Goal: Task Accomplishment & Management: Manage account settings

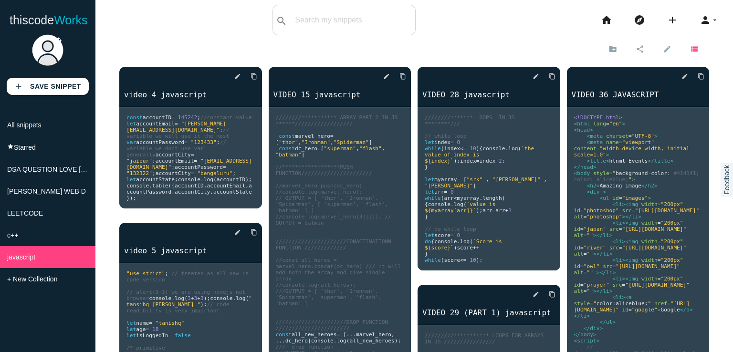
click at [690, 47] on icon "view_list" at bounding box center [694, 49] width 9 height 16
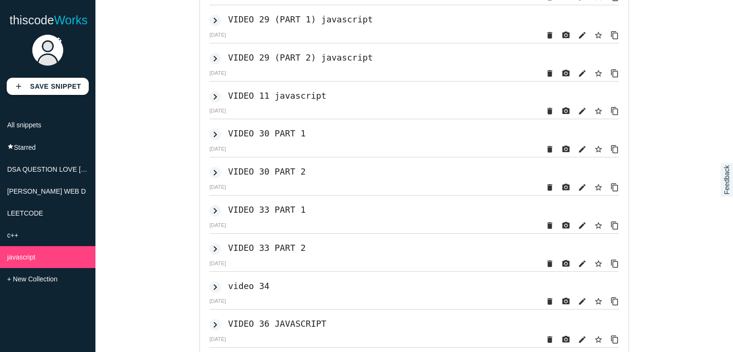
scroll to position [826, 0]
click at [293, 63] on h2 "VIDEO 29 (PART 2) javascript" at bounding box center [300, 58] width 145 height 10
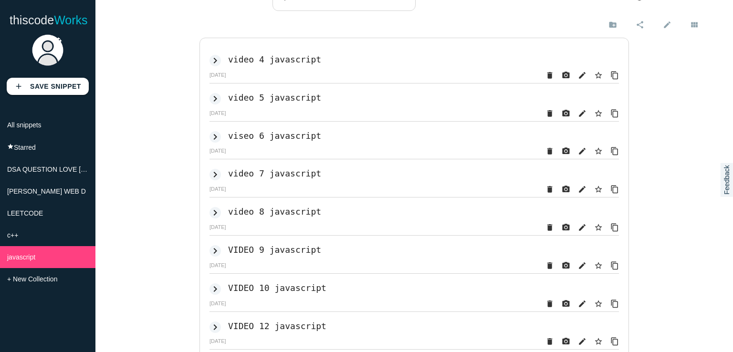
scroll to position [0, 0]
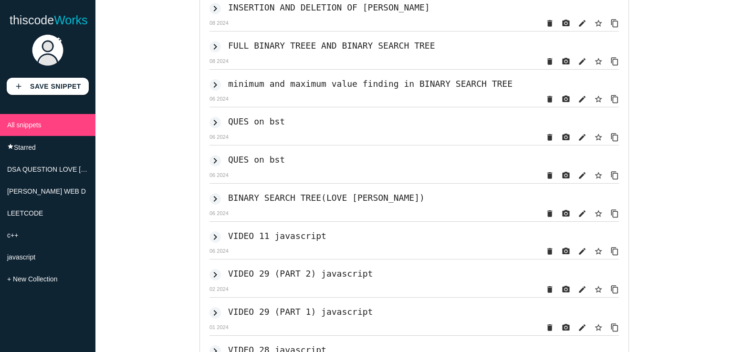
scroll to position [1181, 0]
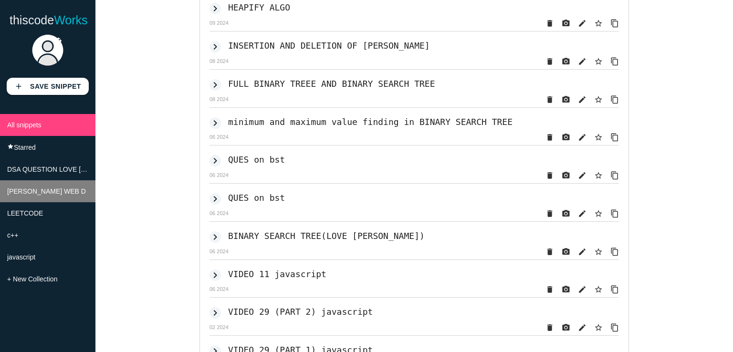
click at [52, 194] on li "[PERSON_NAME] WEB D" at bounding box center [47, 191] width 95 height 22
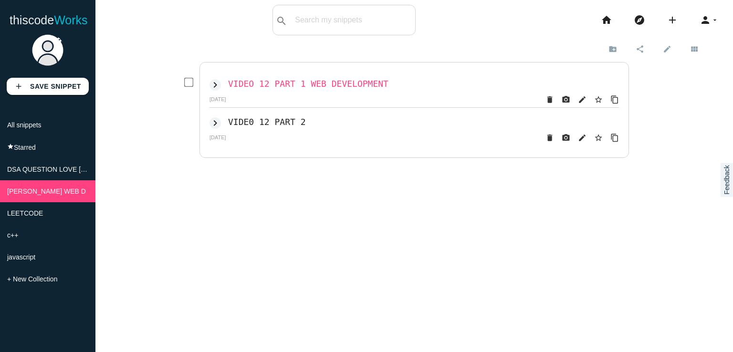
click at [314, 80] on h2 "VIDEO 12 PART 1 WEB DEVELOPMENT" at bounding box center [308, 84] width 160 height 10
click at [546, 96] on icon "delete" at bounding box center [549, 99] width 9 height 17
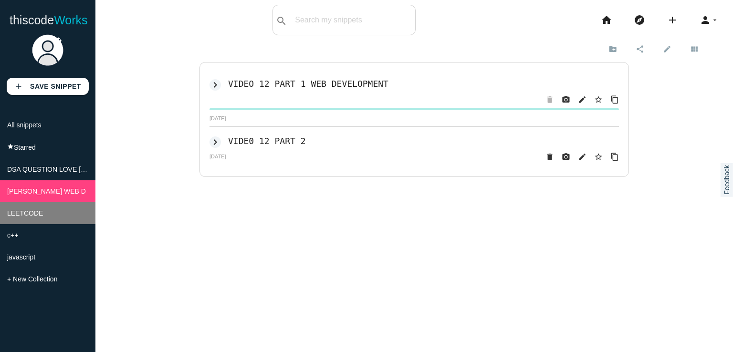
click at [33, 217] on span "LEETCODE" at bounding box center [25, 214] width 36 height 8
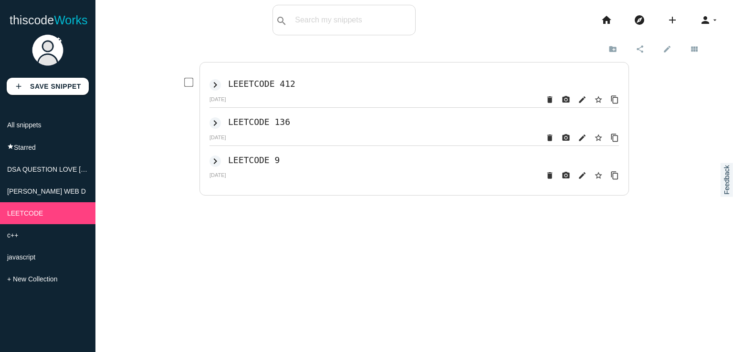
click at [184, 81] on input "checkbox" at bounding box center [189, 83] width 10 height 10
checkbox input "true"
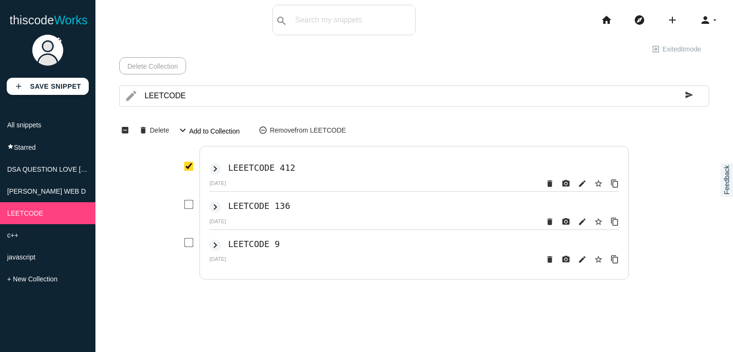
click at [184, 207] on input "checkbox" at bounding box center [189, 205] width 10 height 10
checkbox input "true"
click at [178, 245] on div "LEETCODE delete star_border photo_camera edit content_copy LEEETCODE 412 import…" at bounding box center [414, 213] width 590 height 134
click at [184, 243] on input "checkbox" at bounding box center [189, 243] width 10 height 10
checkbox input "true"
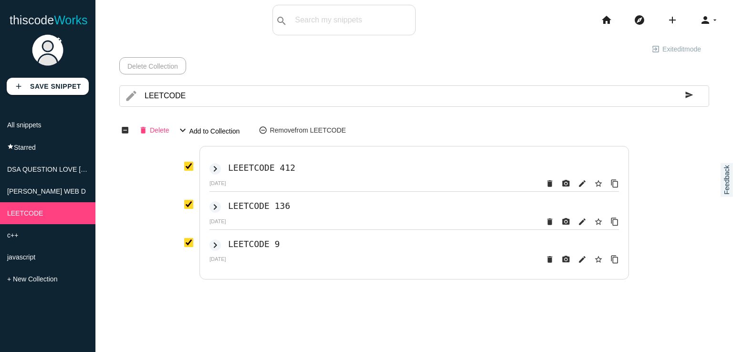
click at [155, 130] on span "Delete" at bounding box center [159, 130] width 19 height 16
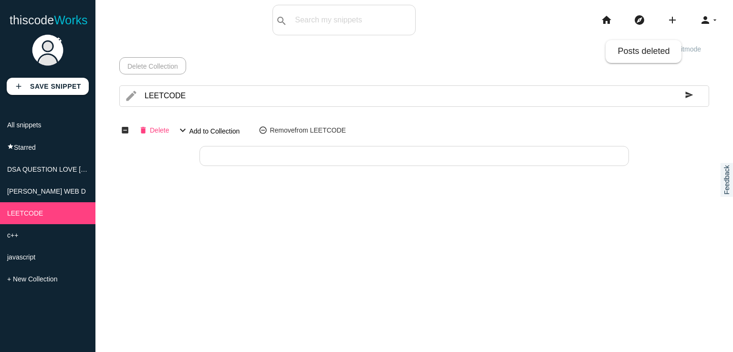
click at [143, 132] on icon "delete" at bounding box center [143, 130] width 9 height 16
click at [140, 132] on icon "delete" at bounding box center [143, 130] width 9 height 16
drag, startPoint x: 66, startPoint y: 213, endPoint x: 342, endPoint y: 208, distance: 276.4
click at [342, 208] on div "New sub-collection Cancel Create close Share this collection Only public snippe…" at bounding box center [414, 216] width 638 height 352
click at [144, 65] on link "Delete Collection" at bounding box center [152, 65] width 67 height 17
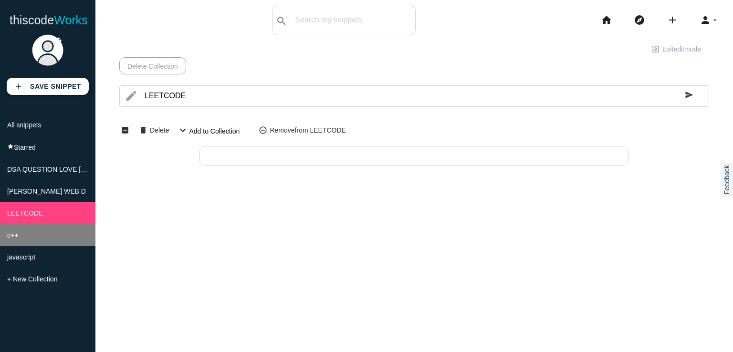
click at [43, 237] on li "c++" at bounding box center [47, 235] width 95 height 22
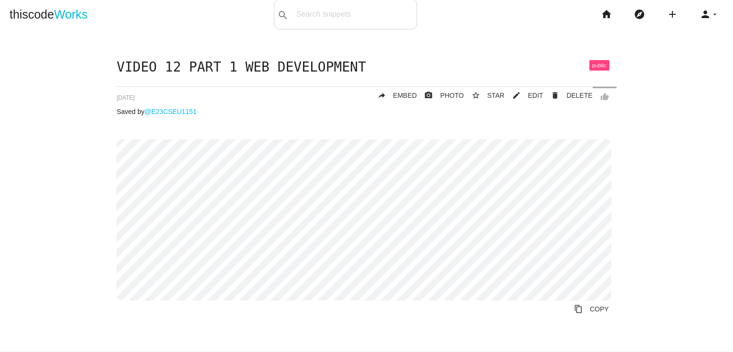
scroll to position [8, 0]
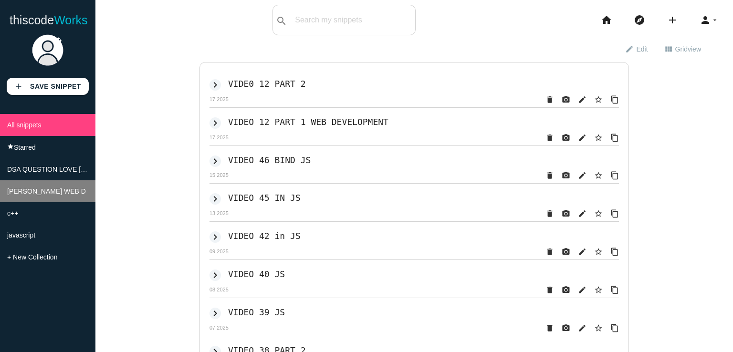
click at [54, 194] on li "[PERSON_NAME] WEB D" at bounding box center [47, 191] width 95 height 22
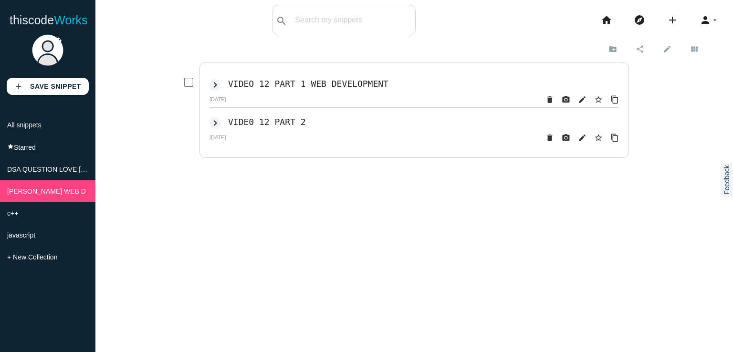
click at [184, 83] on input "checkbox" at bounding box center [189, 83] width 10 height 10
checkbox input "true"
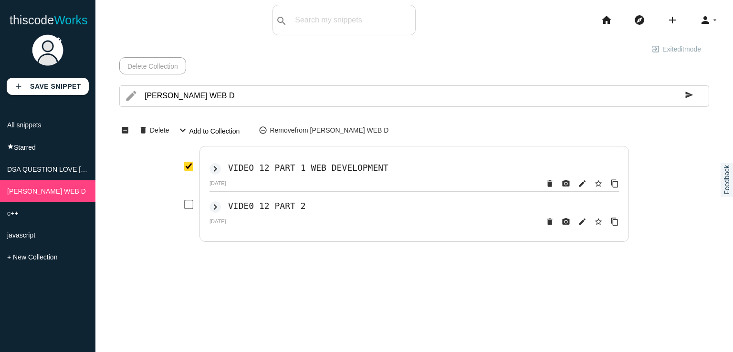
click at [188, 200] on input "checkbox" at bounding box center [189, 205] width 10 height 10
checkbox input "true"
click at [168, 70] on link "Delete Collection" at bounding box center [152, 65] width 67 height 17
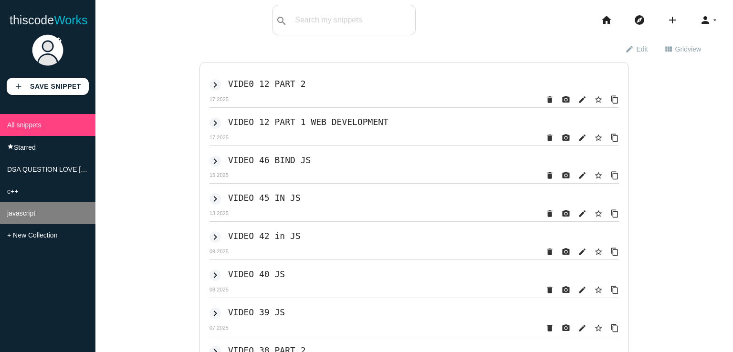
click at [36, 210] on li "javascript" at bounding box center [47, 213] width 95 height 22
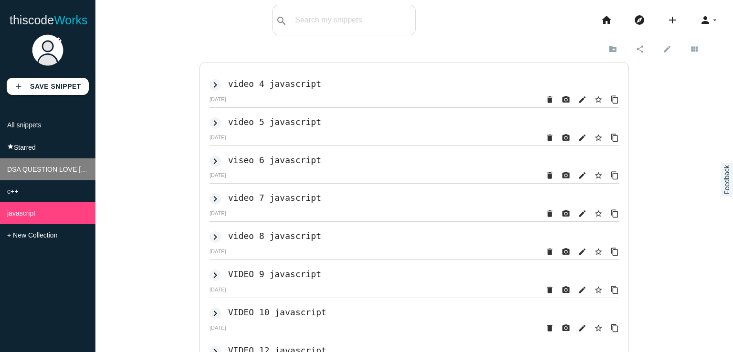
click at [56, 172] on span "DSA QUESTION LOVE [PERSON_NAME]" at bounding box center [70, 170] width 126 height 8
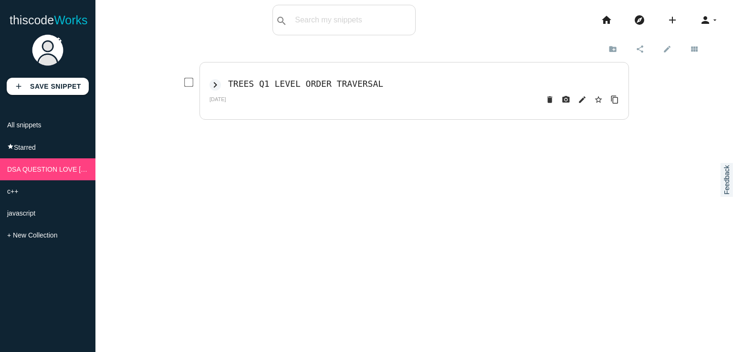
click at [266, 89] on div "keyboard_arrow_right TREES Q1 LEVEL ORDER TRAVERSAL" at bounding box center [414, 84] width 409 height 14
click at [265, 84] on h2 "TREES Q1 LEVEL ORDER TRAVERSAL" at bounding box center [305, 84] width 155 height 10
click at [184, 82] on input "checkbox" at bounding box center [189, 83] width 10 height 10
checkbox input "true"
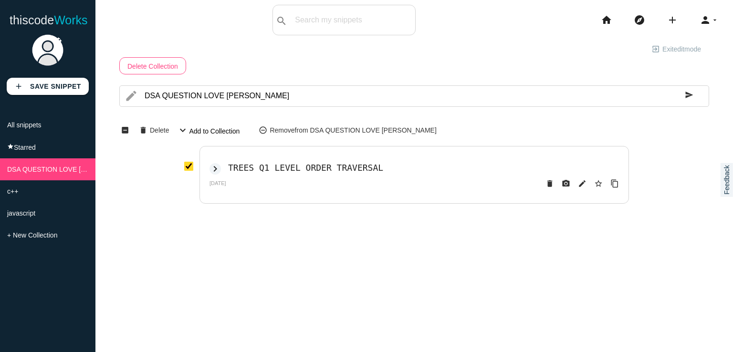
click at [147, 70] on link "Delete Collection" at bounding box center [152, 65] width 67 height 17
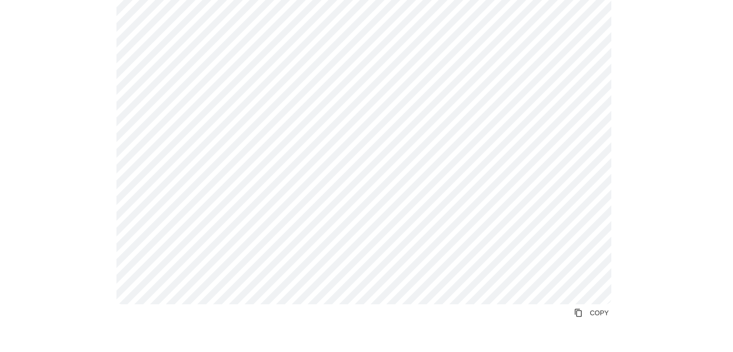
scroll to position [196, 0]
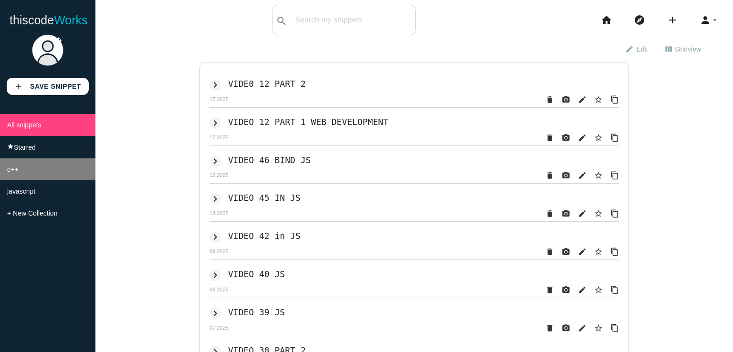
click at [35, 170] on li "c++" at bounding box center [47, 169] width 95 height 22
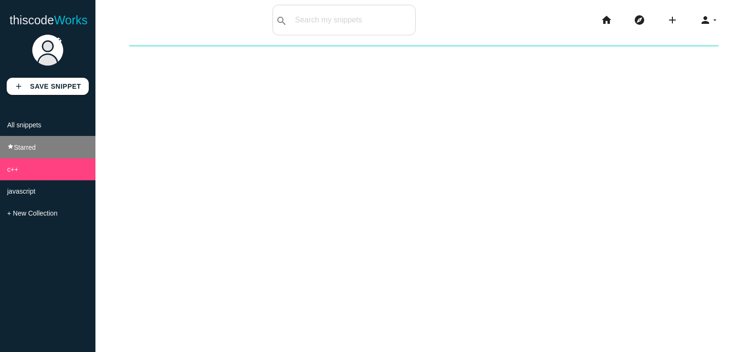
click at [39, 153] on li "star Starred" at bounding box center [47, 147] width 95 height 22
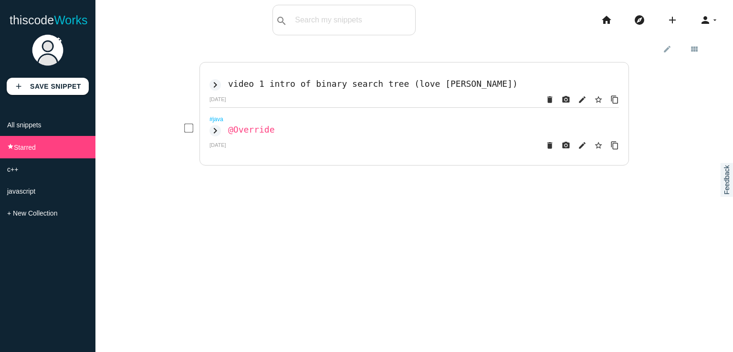
click at [232, 131] on h2 "@Override" at bounding box center [251, 130] width 47 height 10
click at [189, 133] on input "checkbox" at bounding box center [189, 129] width 10 height 10
checkbox input "true"
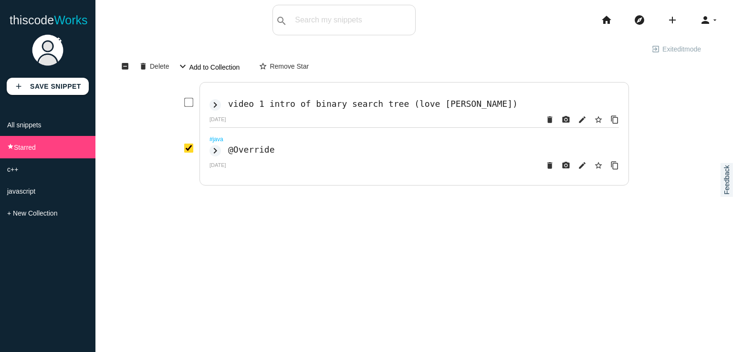
click at [186, 102] on input "checkbox" at bounding box center [189, 103] width 10 height 10
click at [184, 104] on input "checkbox" at bounding box center [189, 103] width 10 height 10
checkbox input "false"
click at [153, 65] on span "Delete" at bounding box center [159, 66] width 19 height 16
click at [284, 63] on button "star_border Remove Star" at bounding box center [284, 65] width 66 height 17
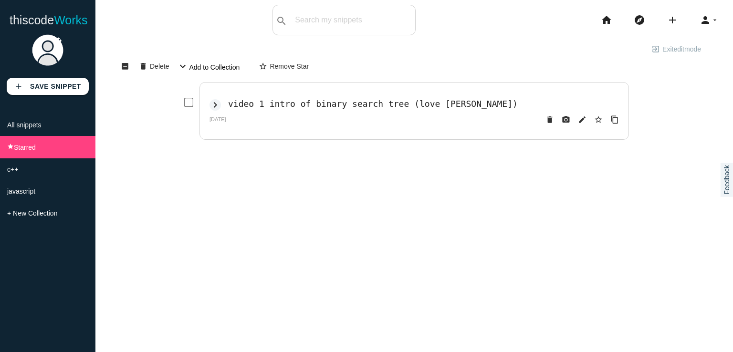
click at [161, 173] on div "exit_to_app Exit edit mode edit view_list view_module check_box_outline_blank i…" at bounding box center [414, 216] width 638 height 352
click at [76, 169] on li "c++" at bounding box center [47, 169] width 95 height 22
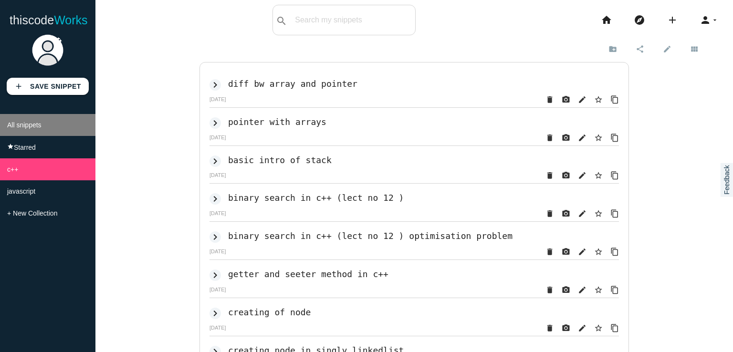
click at [70, 130] on li "All snippets" at bounding box center [47, 125] width 95 height 22
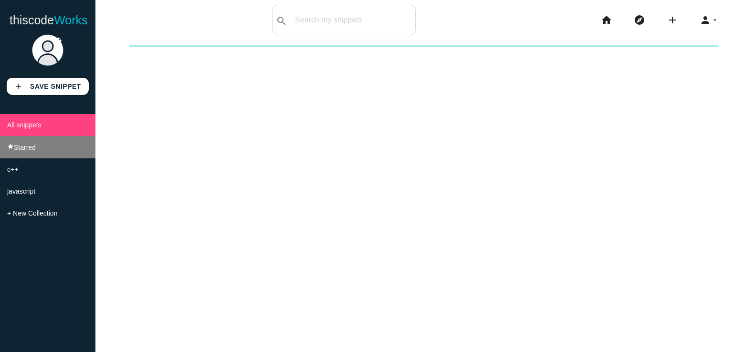
click at [68, 137] on li "star Starred" at bounding box center [47, 147] width 95 height 22
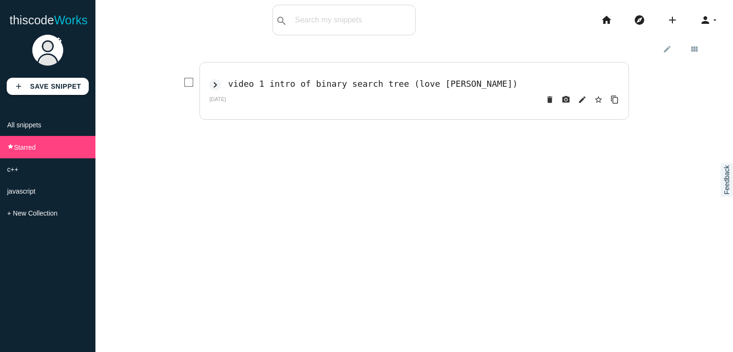
click at [186, 80] on input "checkbox" at bounding box center [189, 83] width 10 height 10
checkbox input "true"
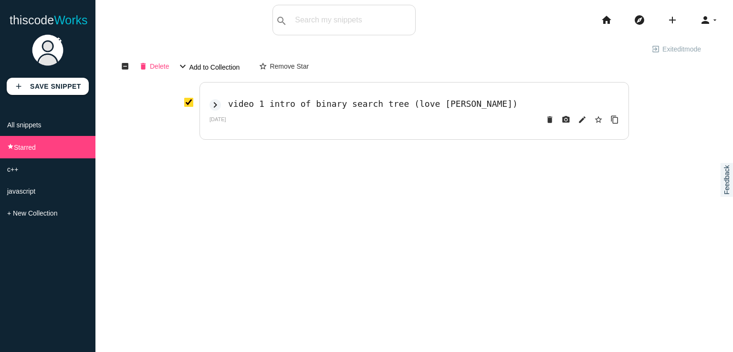
click at [137, 65] on button "delete Delete" at bounding box center [154, 65] width 46 height 17
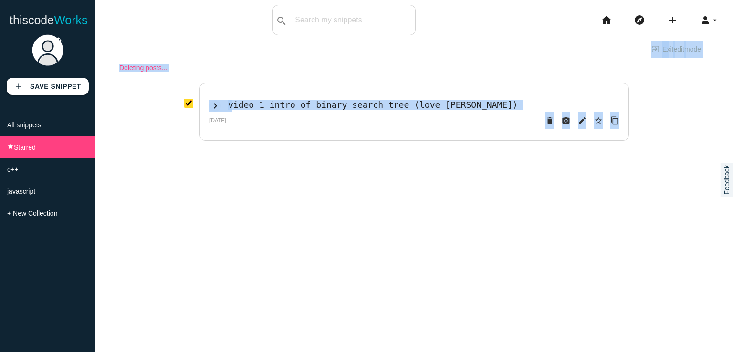
drag, startPoint x: 407, startPoint y: 54, endPoint x: 155, endPoint y: 125, distance: 261.7
click at [155, 125] on div "exit_to_app Exit edit mode edit view_list view_module Deleting posts... delete …" at bounding box center [414, 90] width 590 height 101
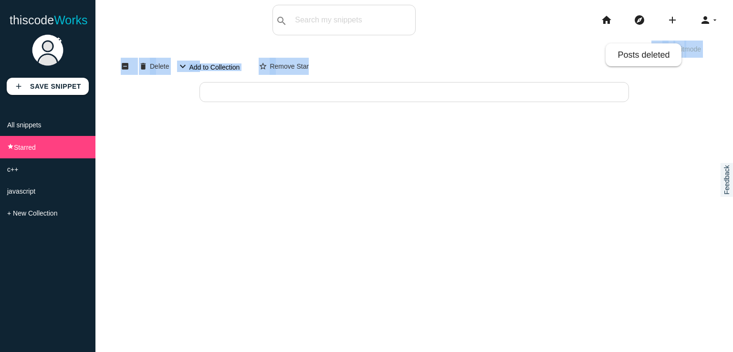
click at [212, 188] on div "exit_to_app Exit edit mode edit view_list view_module check_box_outline_blank i…" at bounding box center [414, 216] width 638 height 352
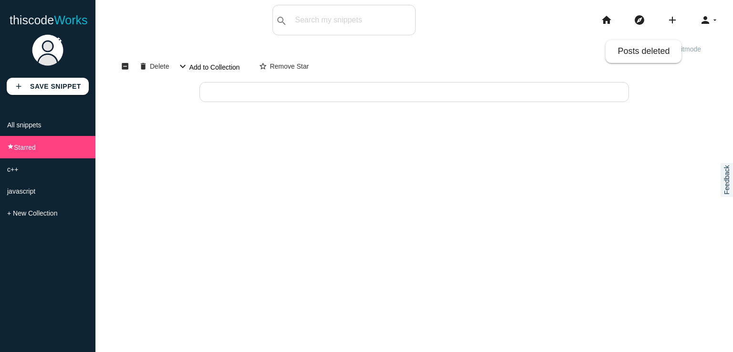
click at [212, 188] on div "exit_to_app Exit edit mode edit view_list view_module check_box_outline_blank i…" at bounding box center [414, 216] width 638 height 352
click at [157, 59] on span "Delete" at bounding box center [159, 66] width 19 height 16
click at [46, 307] on div "add Save Snippet All snippets star Starred c++ javascript + New Collection" at bounding box center [47, 191] width 95 height 324
click at [55, 241] on div "add Save Snippet All snippets star Starred c++ javascript + New Collection" at bounding box center [47, 191] width 95 height 324
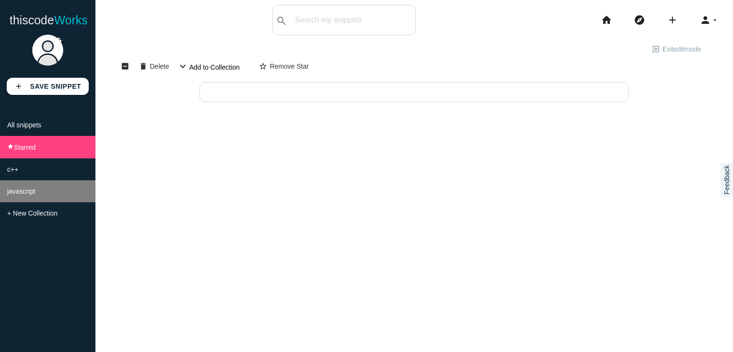
click at [57, 189] on li "javascript" at bounding box center [47, 191] width 95 height 22
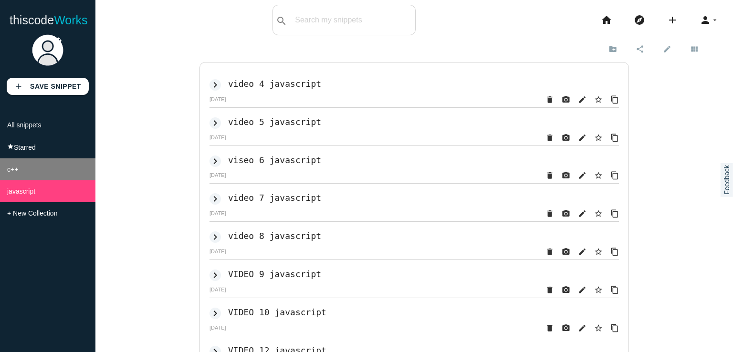
click at [56, 180] on li "c++" at bounding box center [47, 169] width 95 height 22
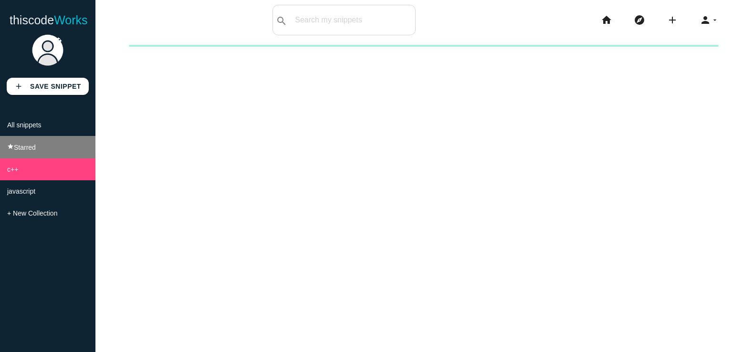
click at [56, 152] on li "star Starred" at bounding box center [47, 147] width 95 height 22
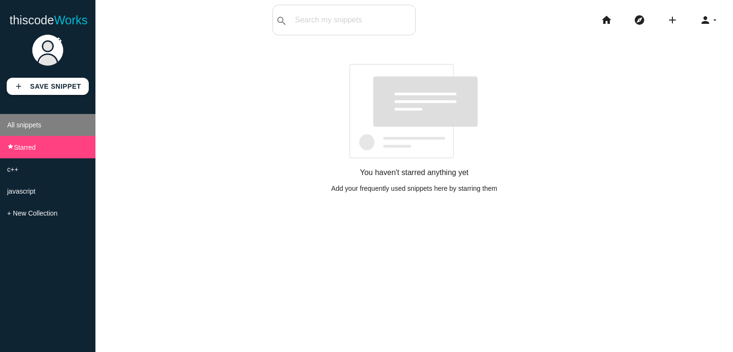
click at [52, 130] on li "All snippets" at bounding box center [47, 125] width 95 height 22
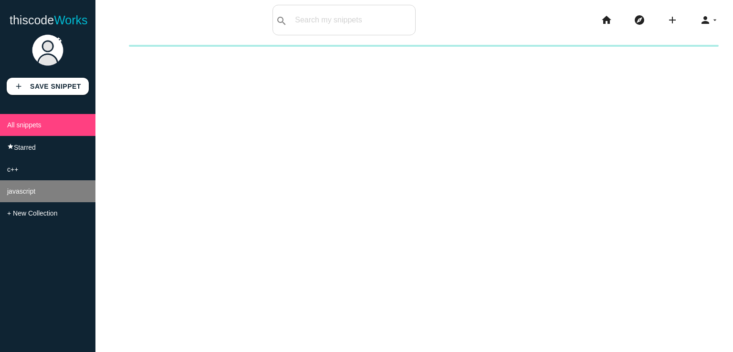
click at [29, 199] on li "javascript" at bounding box center [47, 191] width 95 height 22
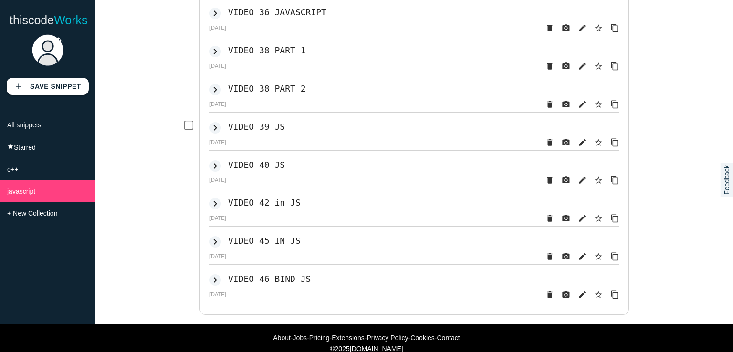
scroll to position [1140, 0]
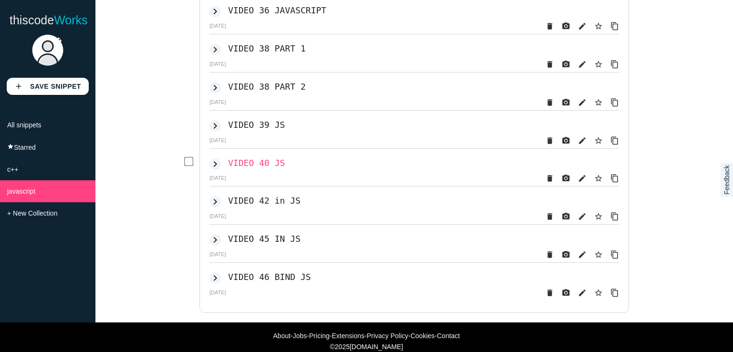
click at [263, 168] on h2 "VIDEO 40 JS" at bounding box center [256, 163] width 57 height 10
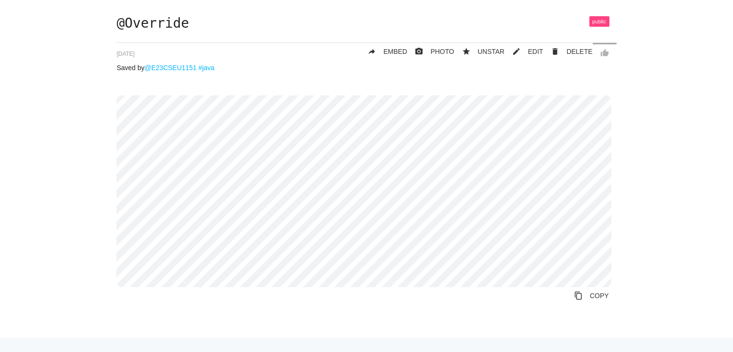
scroll to position [52, 0]
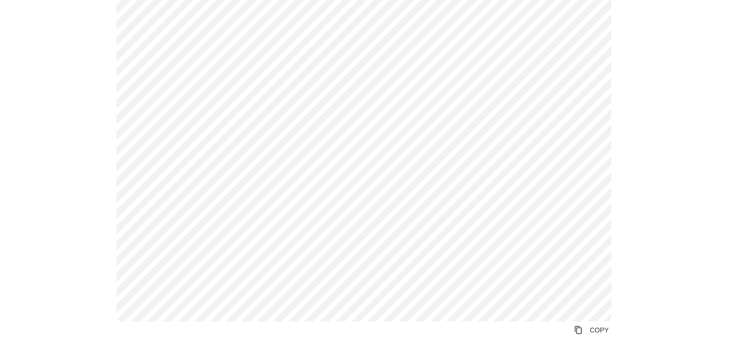
scroll to position [820, 0]
